Goal: Task Accomplishment & Management: Manage account settings

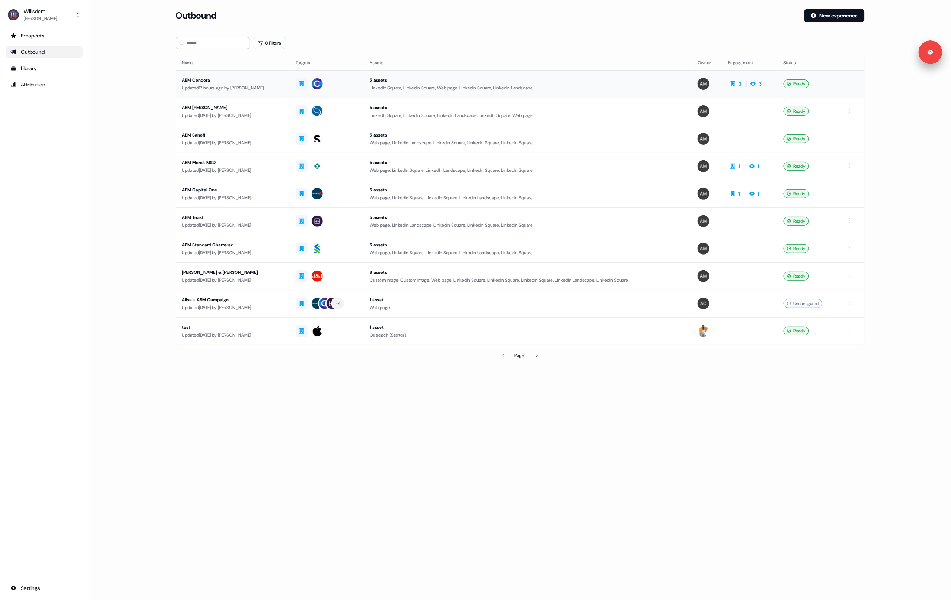
click at [284, 79] on div "ABM Cencora" at bounding box center [233, 79] width 102 height 7
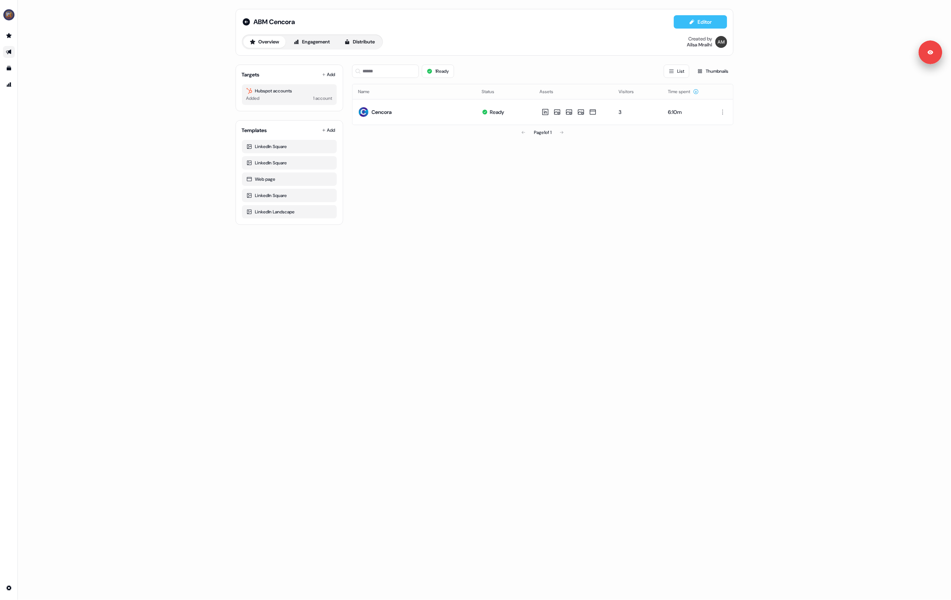
click at [691, 24] on icon at bounding box center [692, 22] width 6 height 6
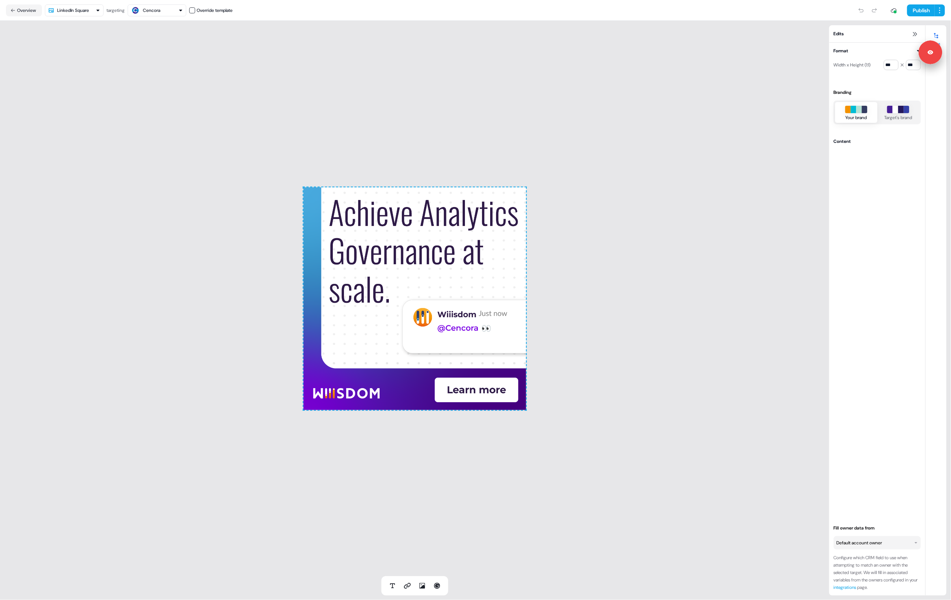
click at [79, 5] on html "For the best experience switch devices to a bigger screen. Go to [DOMAIN_NAME] …" at bounding box center [475, 300] width 951 height 600
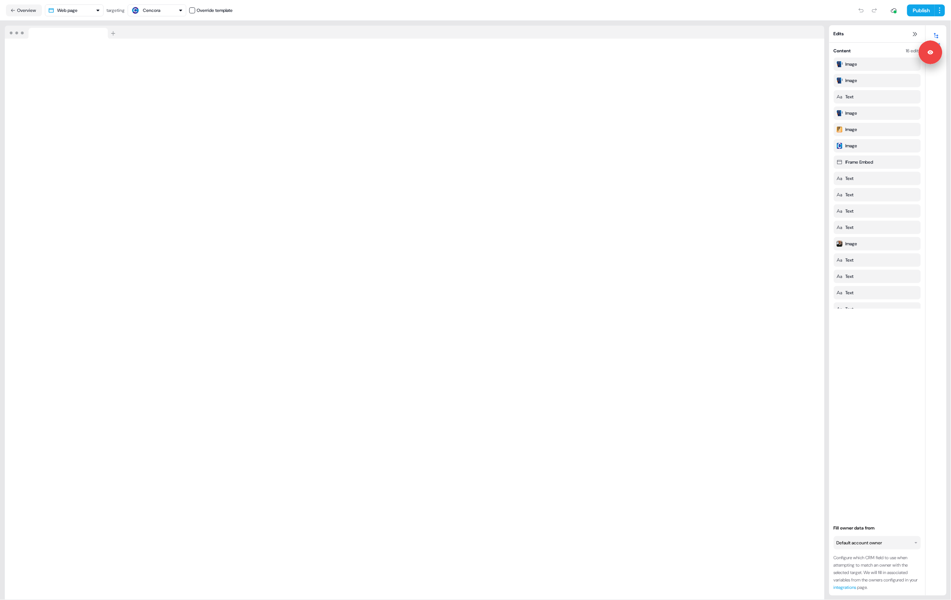
click at [360, 31] on div at bounding box center [414, 32] width 819 height 13
click at [941, 10] on html "For the best experience switch devices to a bigger screen. Go to [DOMAIN_NAME] …" at bounding box center [475, 300] width 951 height 600
click at [795, 8] on html "For the best experience switch devices to a bigger screen. Go to [DOMAIN_NAME] …" at bounding box center [475, 300] width 951 height 600
drag, startPoint x: 930, startPoint y: 46, endPoint x: 899, endPoint y: 586, distance: 541.2
click at [899, 586] on body "For the best experience switch devices to a bigger screen. Go to [DOMAIN_NAME] …" at bounding box center [475, 300] width 951 height 600
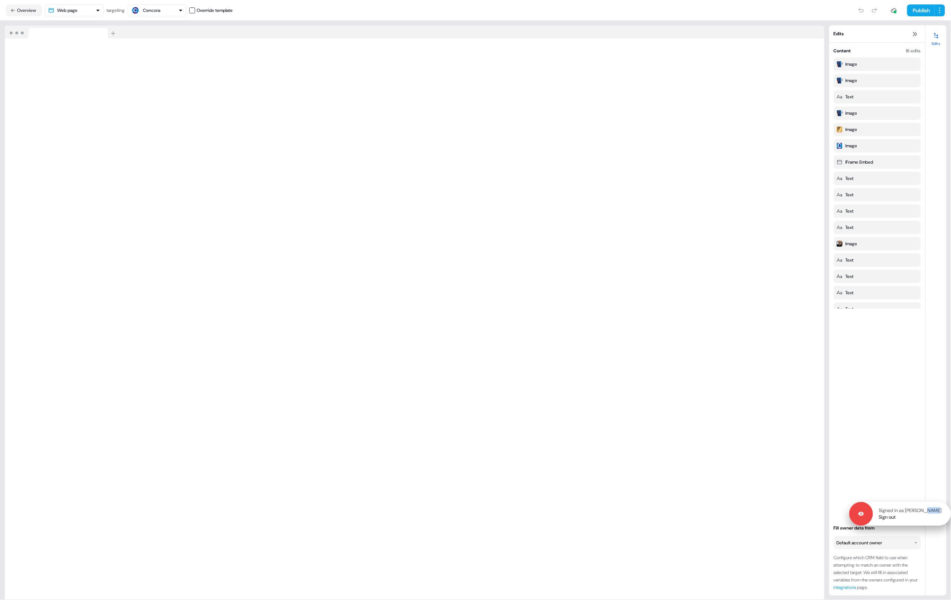
drag, startPoint x: 919, startPoint y: 483, endPoint x: 921, endPoint y: 518, distance: 36.0
click at [921, 518] on div "Signed in as [PERSON_NAME] Sign out" at bounding box center [912, 513] width 78 height 13
click at [28, 9] on button "Overview" at bounding box center [24, 10] width 36 height 12
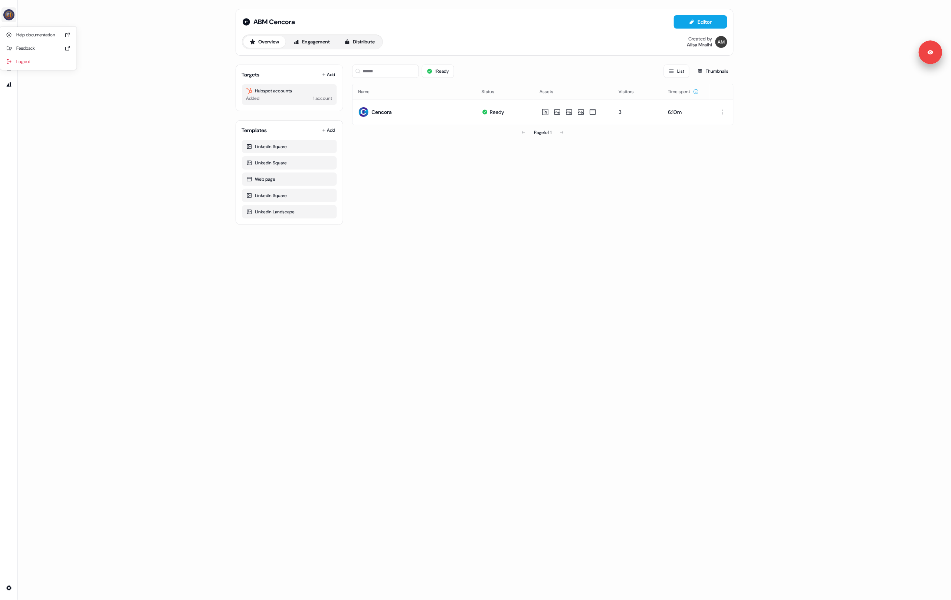
click at [10, 17] on img "side nav menu" at bounding box center [9, 15] width 12 height 12
click at [27, 63] on div "Logout" at bounding box center [38, 61] width 70 height 13
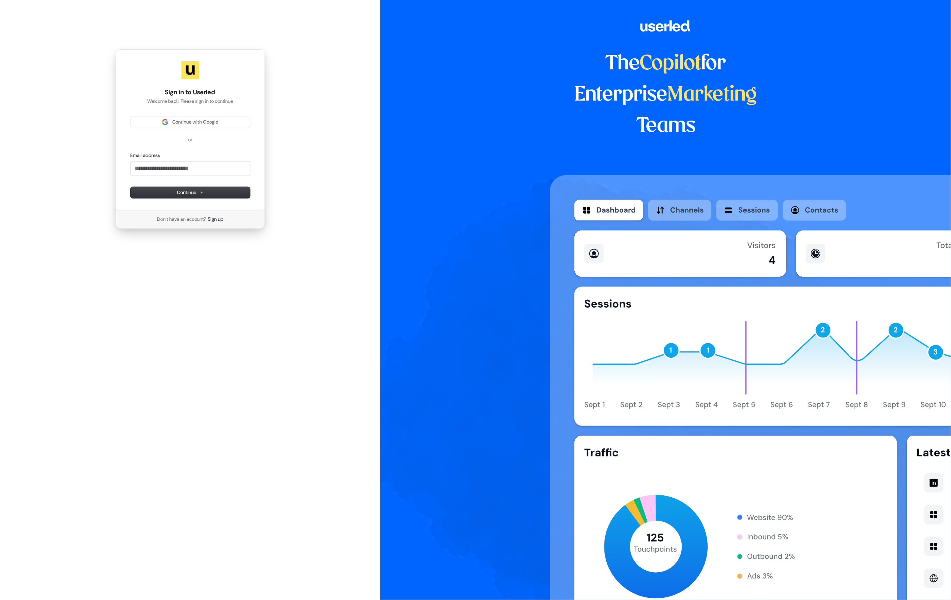
click at [284, 135] on div "Sign in to Userled Welcome back! Please sign in to continue Continue with Googl…" at bounding box center [190, 139] width 380 height 278
click at [415, 223] on div "The Copilot for Enterprise Marketing Teams" at bounding box center [665, 300] width 570 height 600
click at [192, 123] on span "Continue with Google" at bounding box center [195, 122] width 46 height 7
